Goal: Check status: Check status

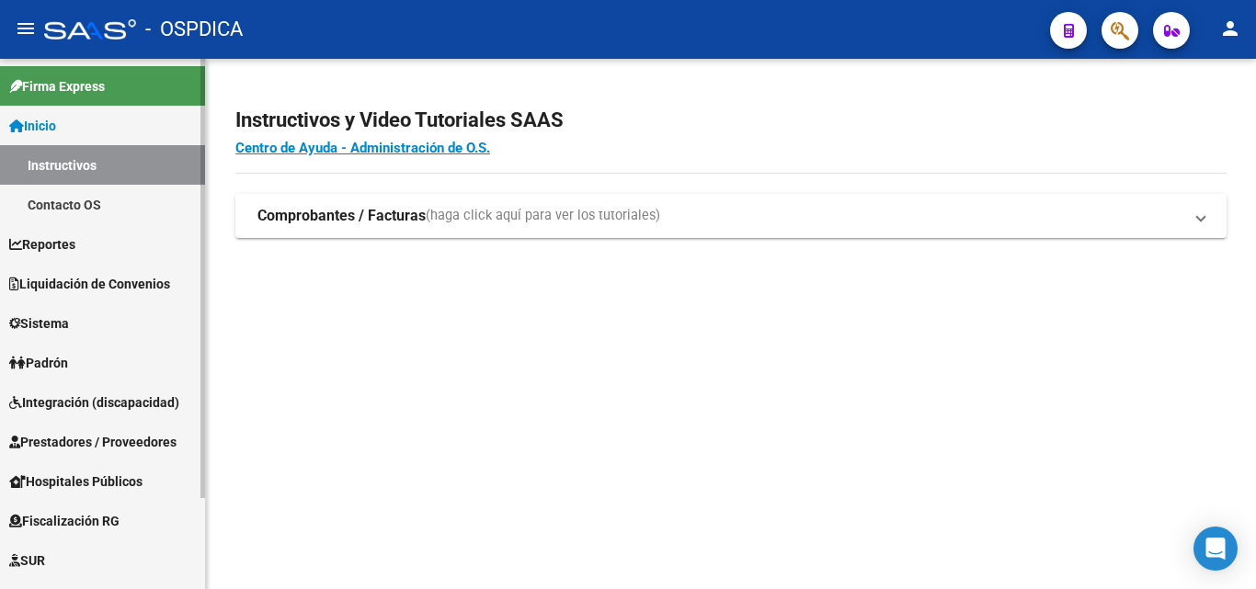
click at [89, 364] on link "Padrón" at bounding box center [102, 363] width 205 height 40
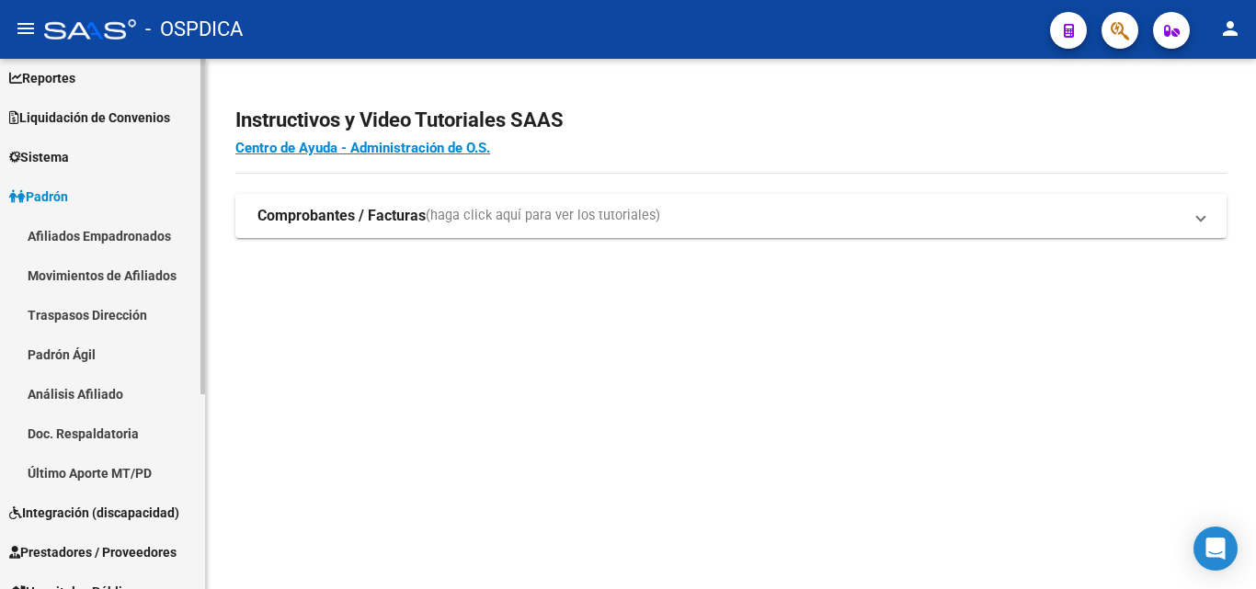
scroll to position [122, 0]
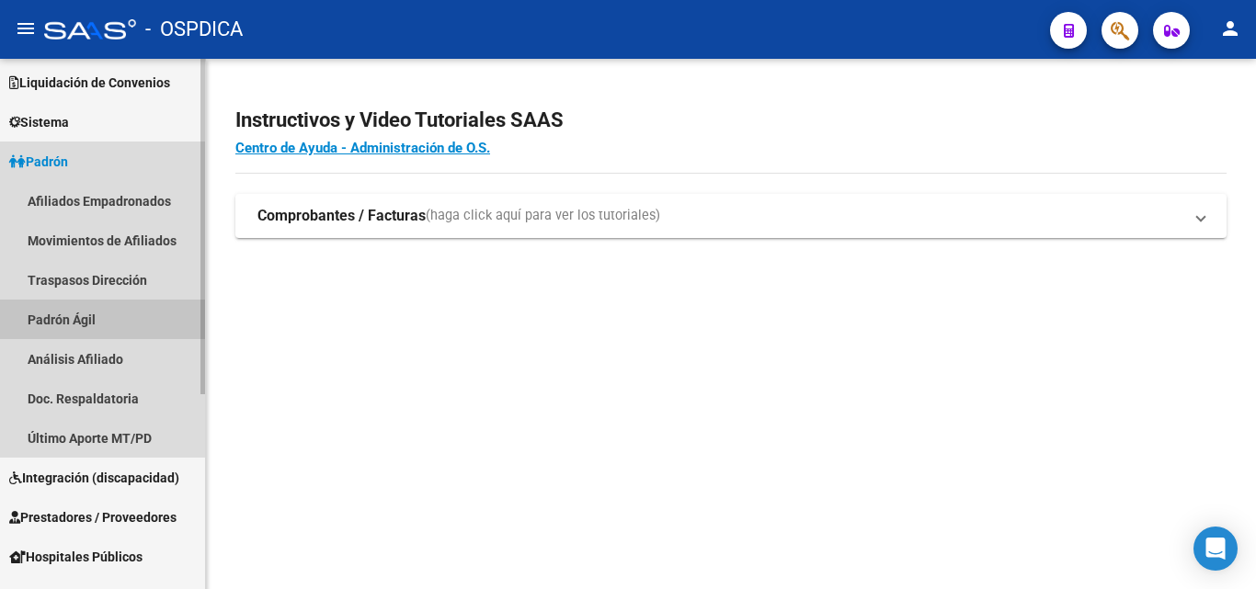
click at [84, 329] on link "Padrón Ágil" at bounding box center [102, 320] width 205 height 40
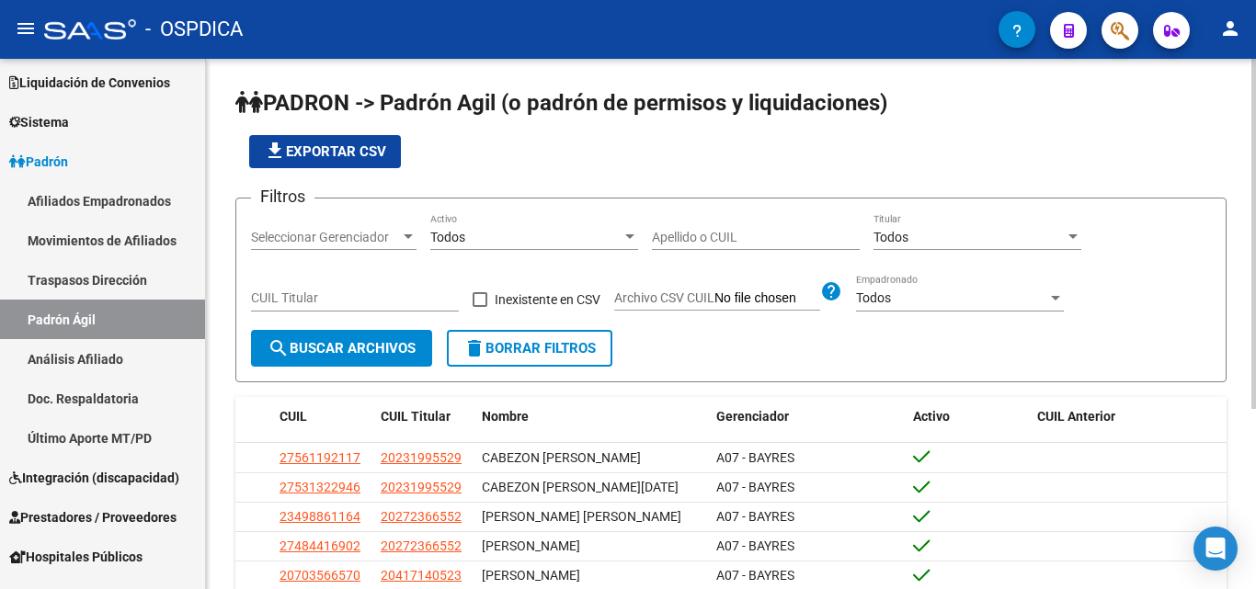
click at [701, 228] on div "Apellido o CUIL" at bounding box center [756, 231] width 208 height 37
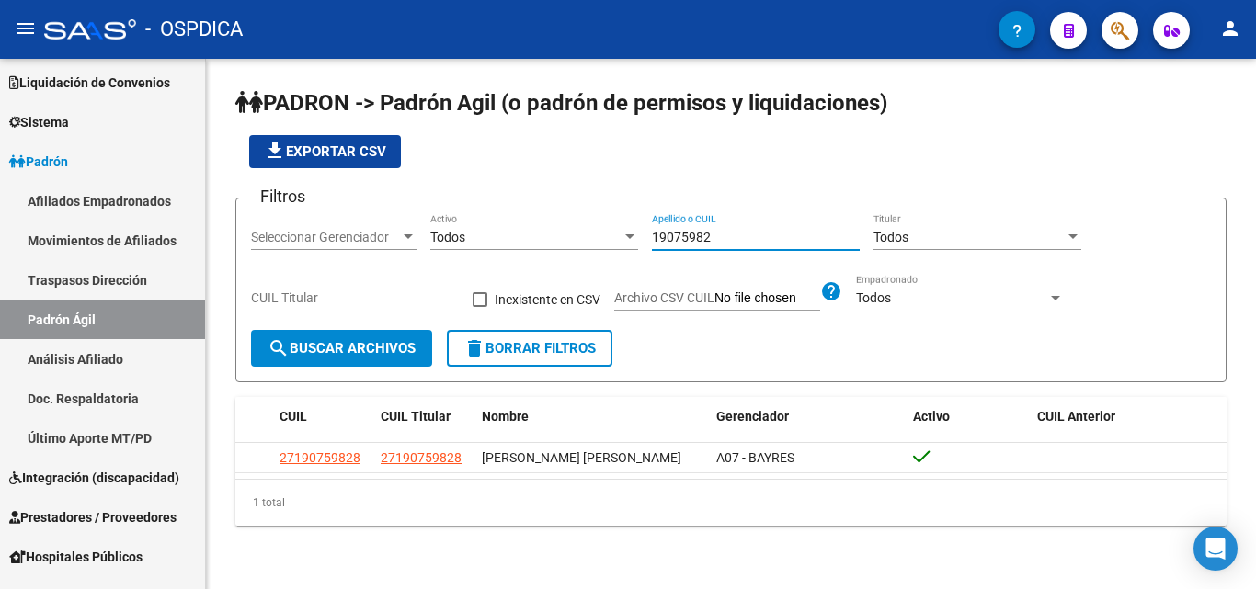
type input "19075982"
click at [436, 440] on datatable-header "CUIL CUIL Titular Nombre Gerenciador Activo CUIL Anterior" at bounding box center [730, 420] width 991 height 46
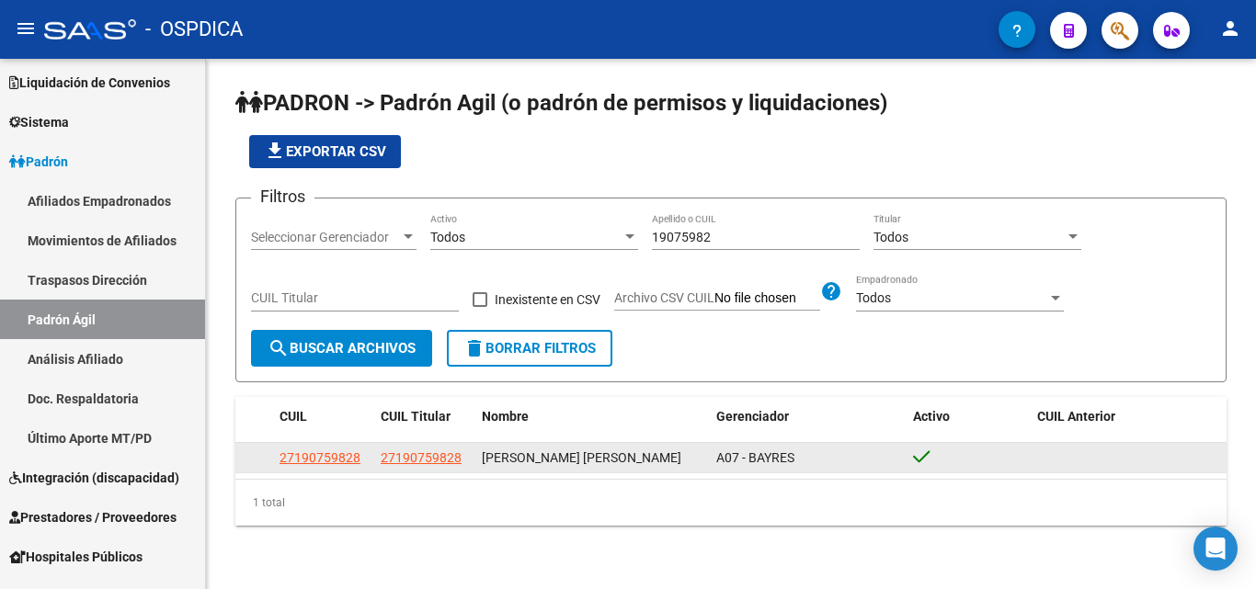
click at [437, 455] on span "27190759828" at bounding box center [421, 458] width 81 height 15
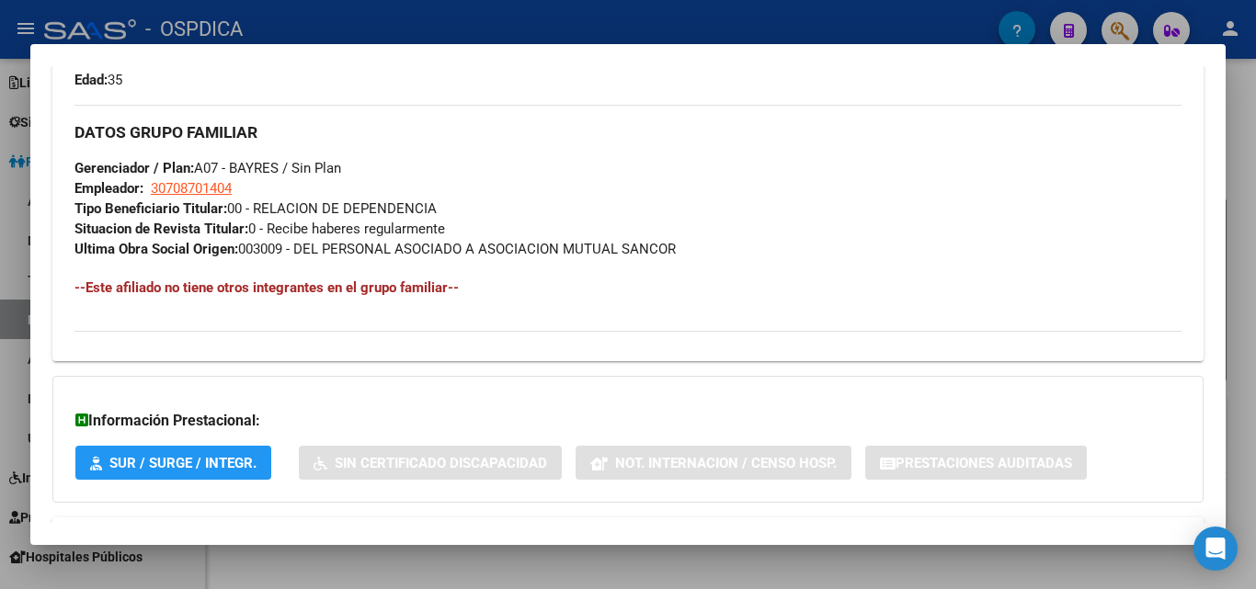
scroll to position [921, 0]
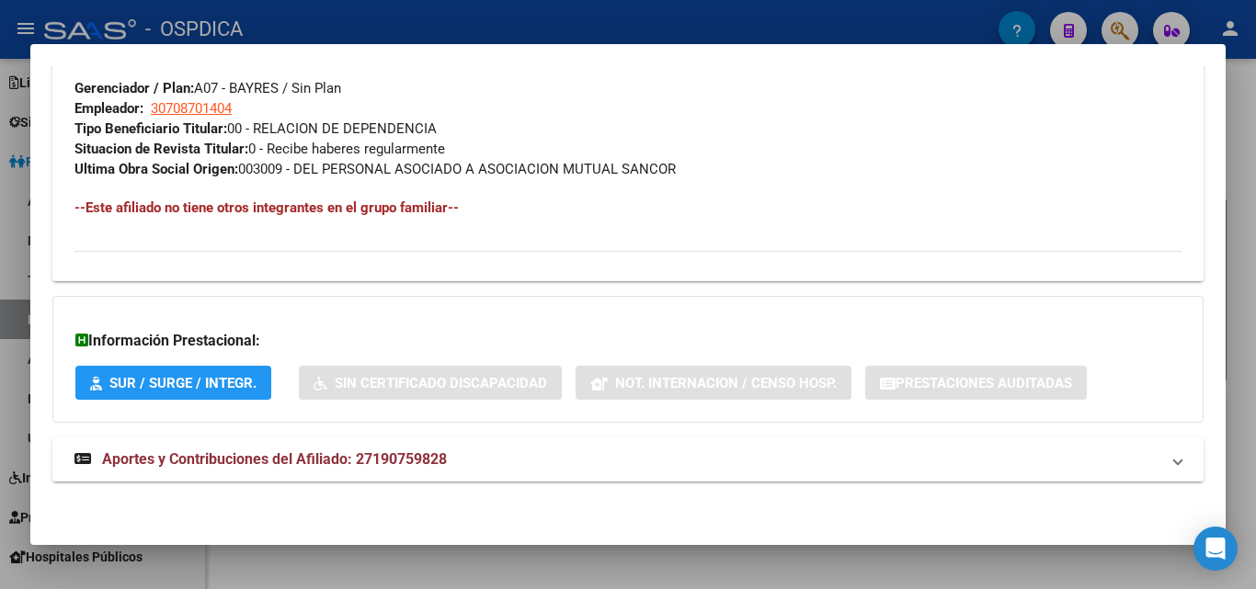
click at [374, 469] on strong "Aportes y Contribuciones del Afiliado: 27190759828" at bounding box center [260, 460] width 372 height 22
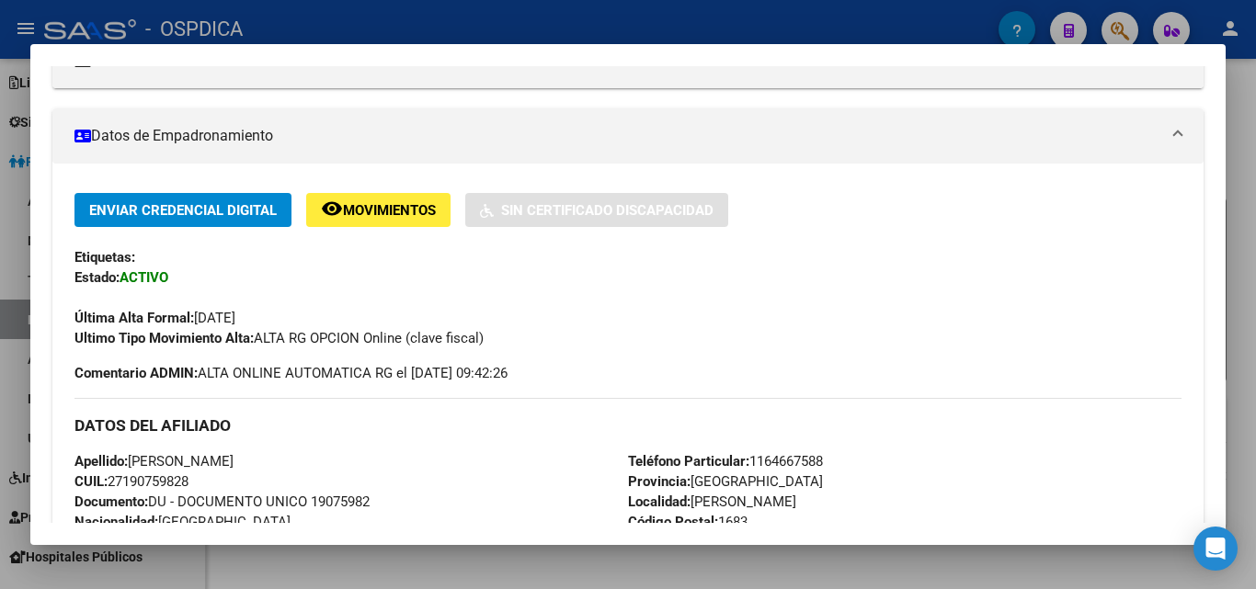
scroll to position [0, 0]
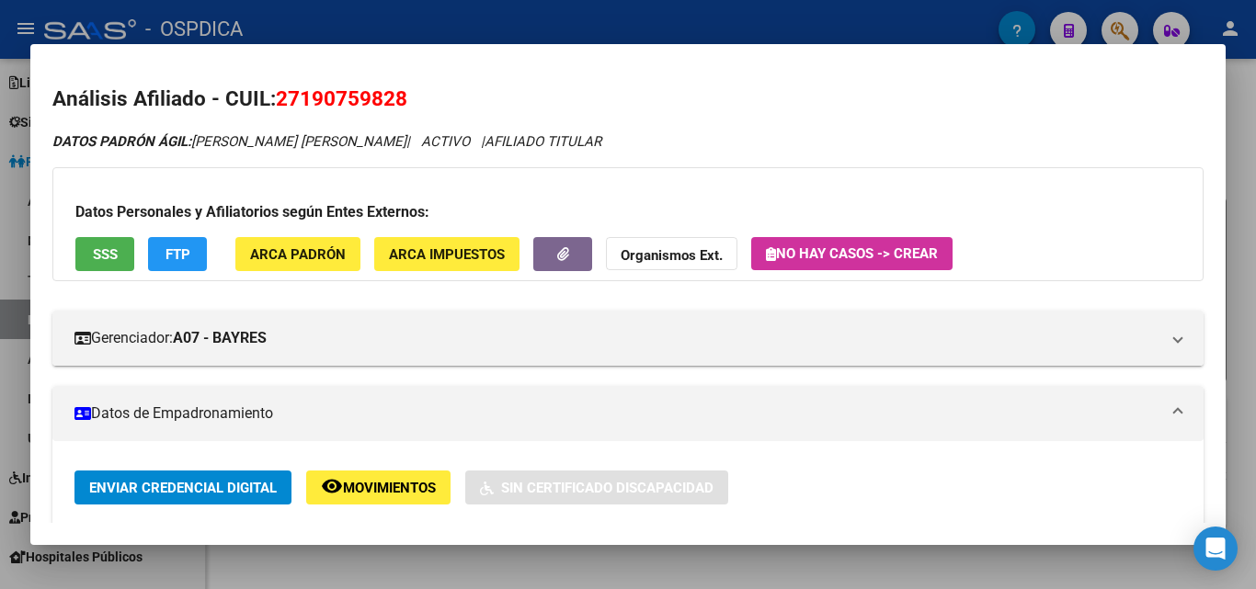
click at [570, 29] on div at bounding box center [628, 294] width 1256 height 589
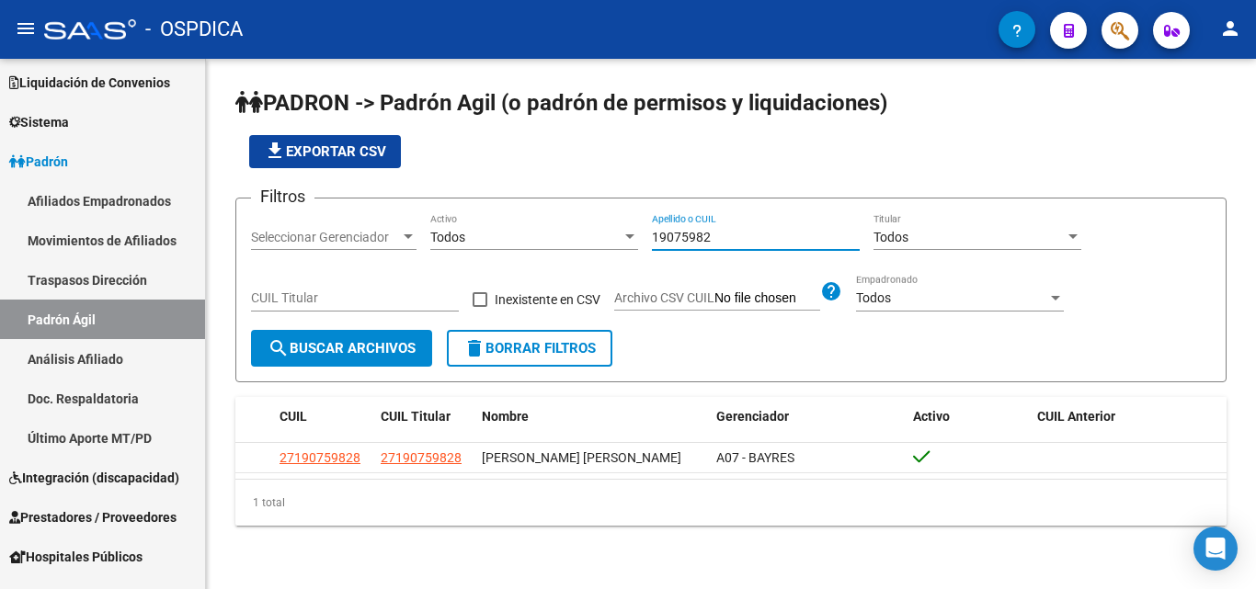
drag, startPoint x: 644, startPoint y: 243, endPoint x: 481, endPoint y: 243, distance: 162.8
click at [481, 243] on div "Filtros Seleccionar Gerenciador Seleccionar Gerenciador Todos Activo 19075982 A…" at bounding box center [731, 271] width 960 height 117
